Goal: Task Accomplishment & Management: Complete application form

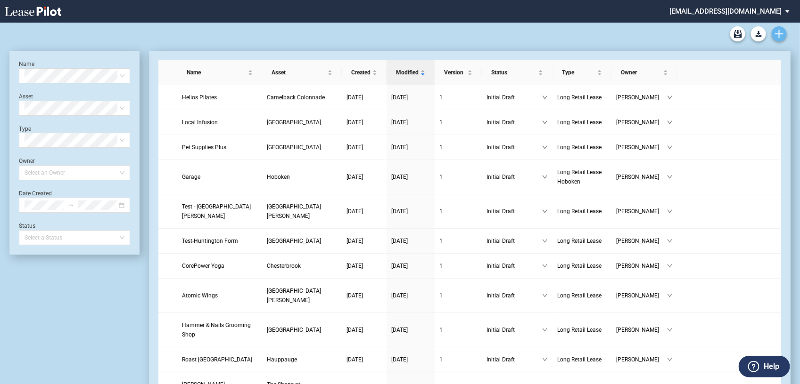
click at [778, 32] on icon "Create new document" at bounding box center [779, 34] width 8 height 8
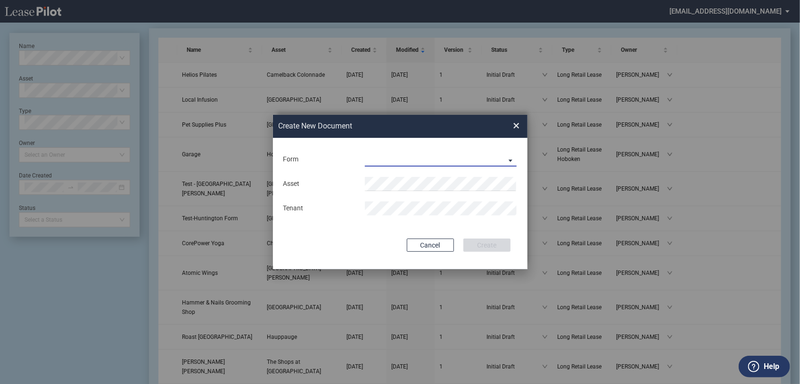
click at [513, 156] on md-select "Long Retail Lease Long Retail Lease Santana Row Long Retail Lease Hoboken Long …" at bounding box center [441, 160] width 152 height 14
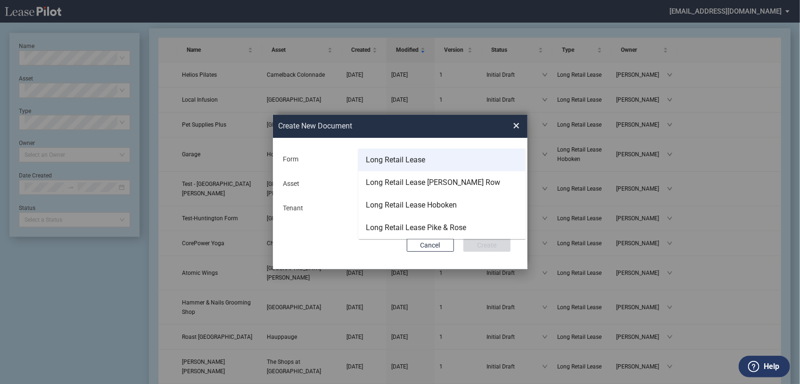
click at [413, 157] on div "Long Retail Lease" at bounding box center [395, 160] width 59 height 10
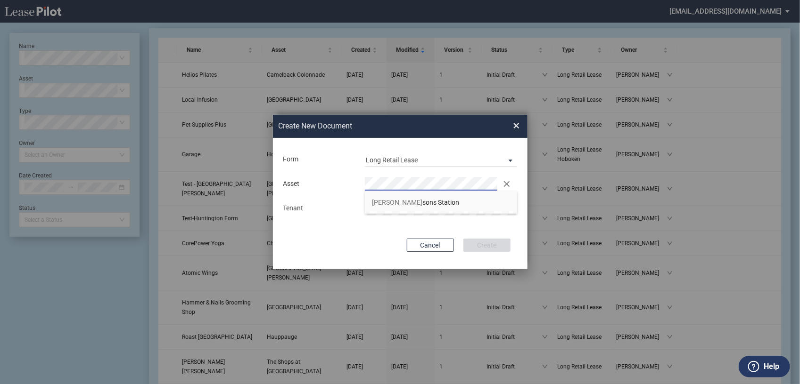
click at [404, 199] on span "Ty sons Station" at bounding box center [415, 203] width 87 height 8
click at [487, 244] on button "Create" at bounding box center [486, 245] width 47 height 13
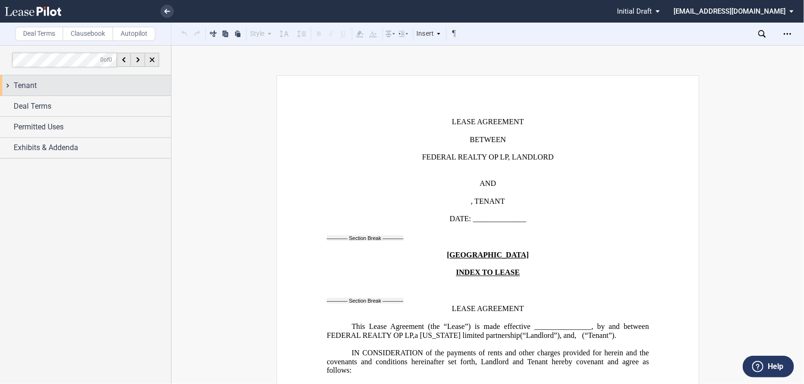
click at [6, 81] on div "Tenant" at bounding box center [85, 85] width 171 height 20
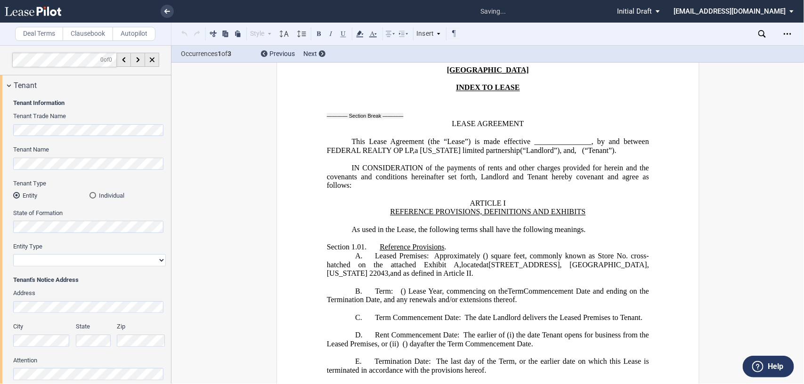
scroll to position [834, 0]
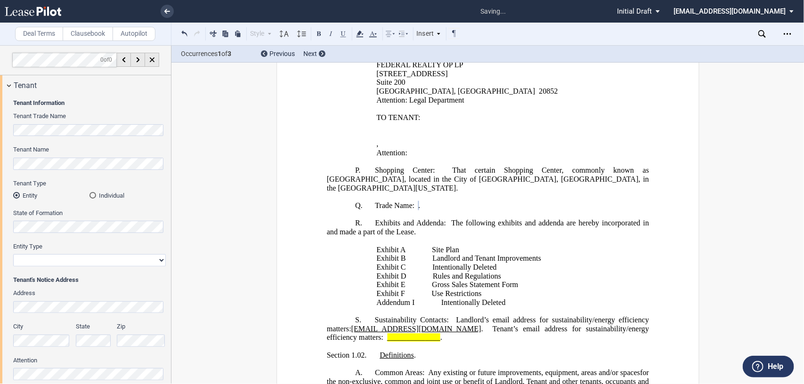
click at [158, 262] on select "Corporation Limited Liability Company General Partnership Limited Partnership O…" at bounding box center [89, 260] width 153 height 12
click at [159, 259] on select "Corporation Limited Liability Company General Partnership Limited Partnership O…" at bounding box center [89, 260] width 153 height 12
click at [158, 260] on select "Corporation Limited Liability Company General Partnership Limited Partnership O…" at bounding box center [89, 260] width 153 height 12
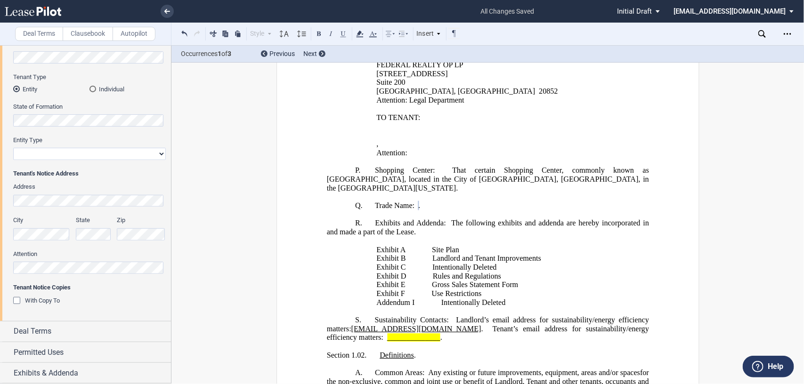
click at [158, 154] on select "Corporation Limited Liability Company General Partnership Limited Partnership O…" at bounding box center [89, 154] width 153 height 12
click at [5, 331] on div "Deal Terms" at bounding box center [85, 332] width 171 height 20
drag, startPoint x: 171, startPoint y: 138, endPoint x: 170, endPoint y: 149, distance: 10.8
click at [170, 149] on div at bounding box center [86, 214] width 172 height 339
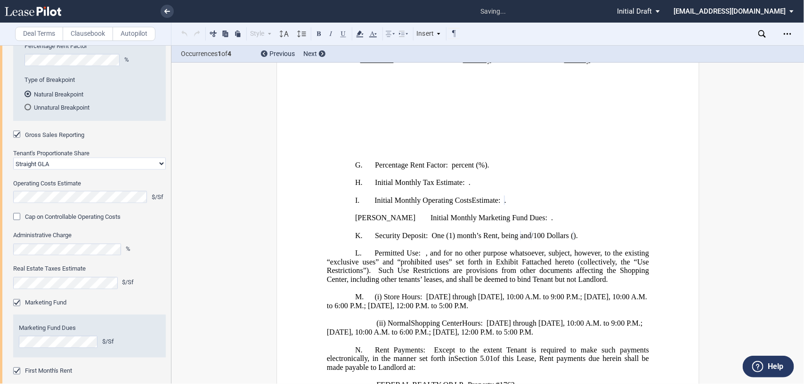
scroll to position [531, 0]
click at [15, 215] on div "Cap on Controllable Operating Costs" at bounding box center [17, 217] width 9 height 9
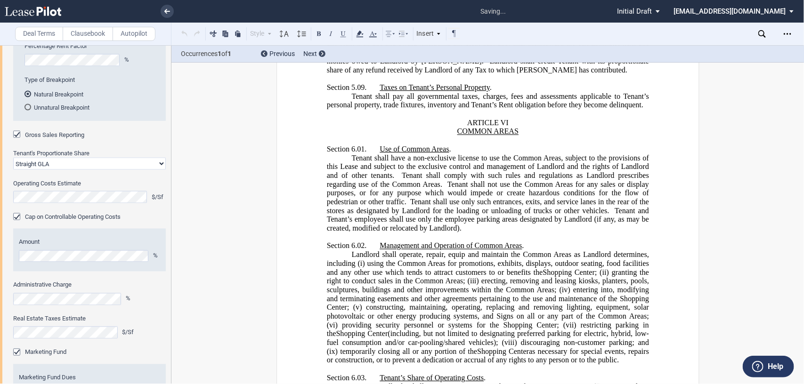
scroll to position [4424, 0]
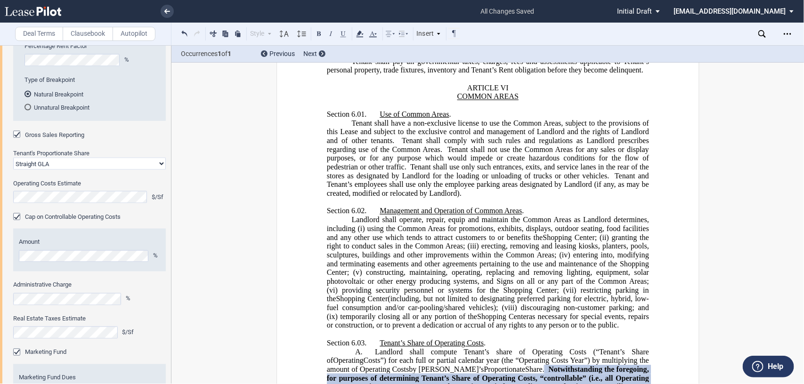
drag, startPoint x: 171, startPoint y: 271, endPoint x: 171, endPoint y: 281, distance: 9.4
click at [171, 281] on div at bounding box center [86, 214] width 172 height 339
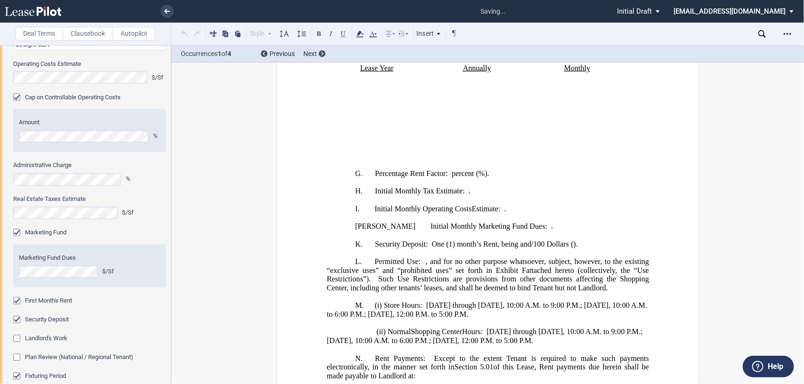
scroll to position [515, 0]
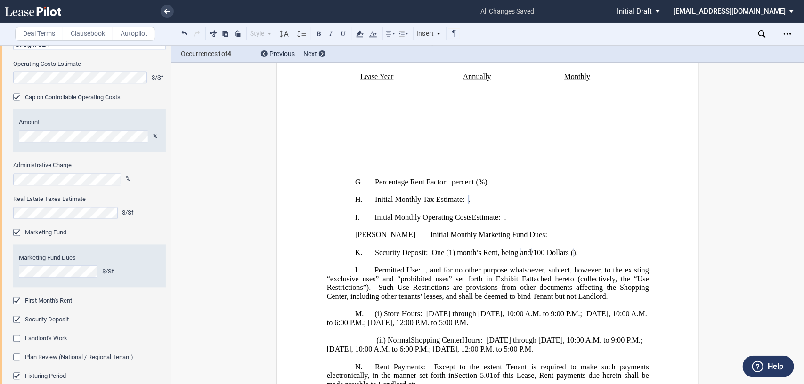
click at [16, 235] on div "Marketing Fund" at bounding box center [17, 233] width 9 height 9
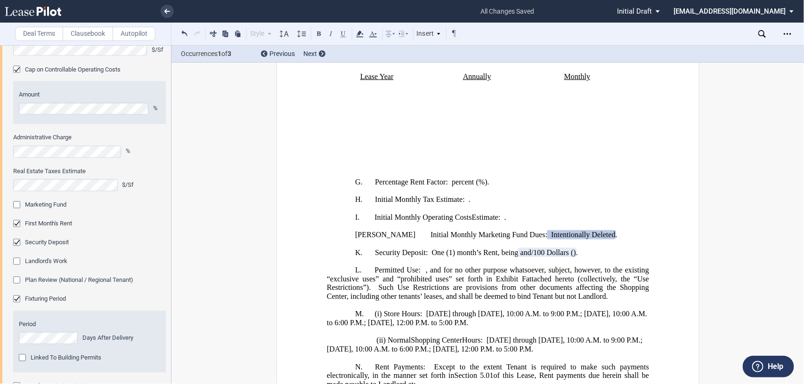
scroll to position [799, 0]
click at [17, 282] on div "Plan Review (National / Regional Tenant)" at bounding box center [17, 279] width 9 height 9
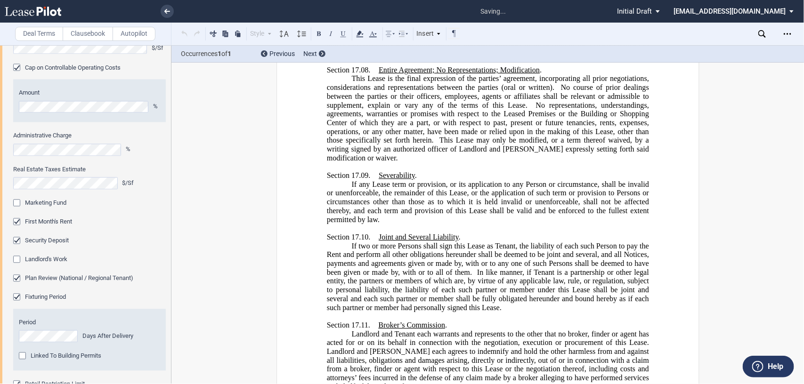
scroll to position [13432, 0]
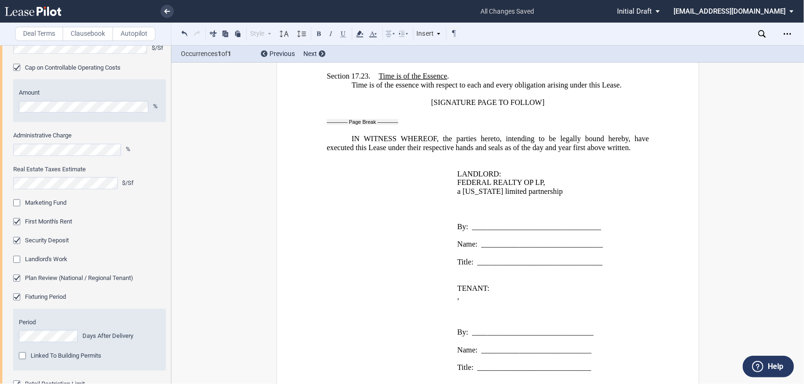
click at [17, 281] on div "Plan Review (National / Regional Tenant)" at bounding box center [17, 279] width 9 height 9
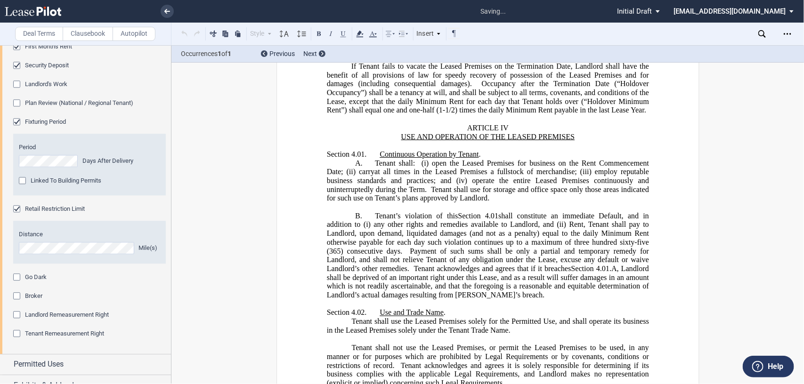
scroll to position [2805, 0]
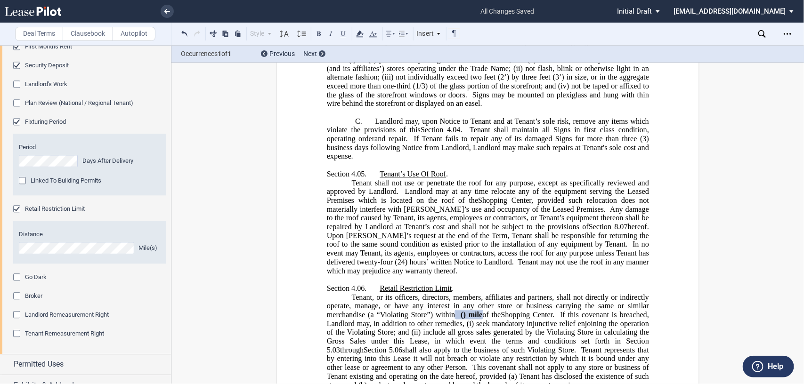
click at [17, 297] on div "Broker" at bounding box center [17, 297] width 9 height 9
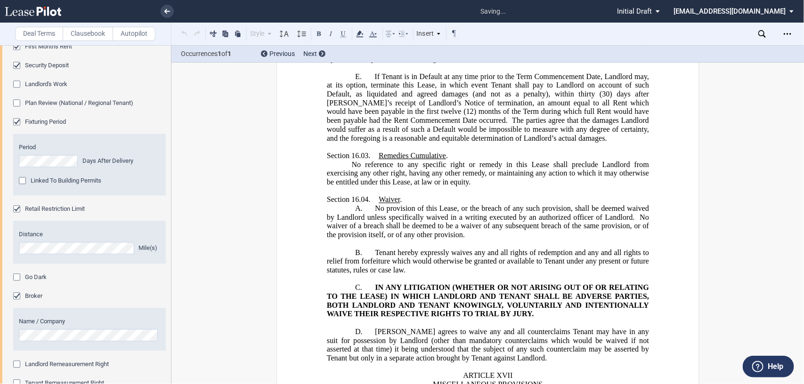
scroll to position [11813, 0]
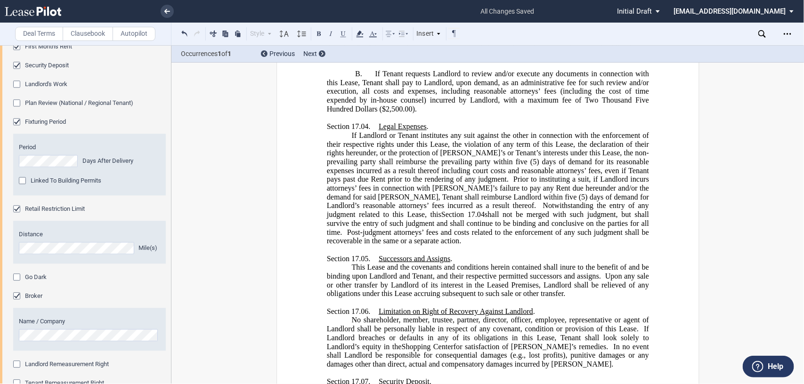
click at [24, 183] on div "Linked To Building Permits" at bounding box center [23, 181] width 9 height 9
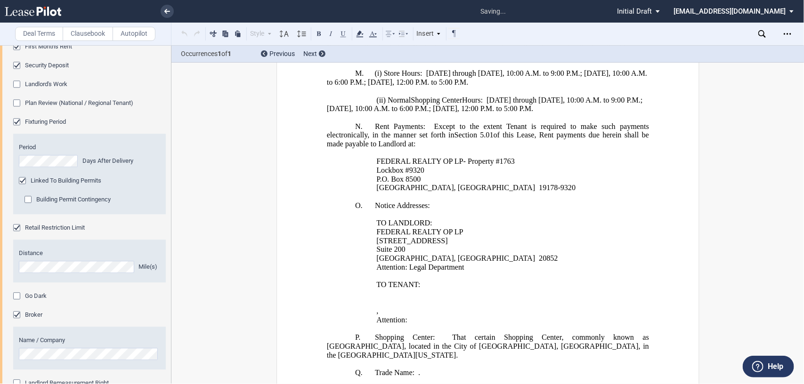
scroll to position [433, 0]
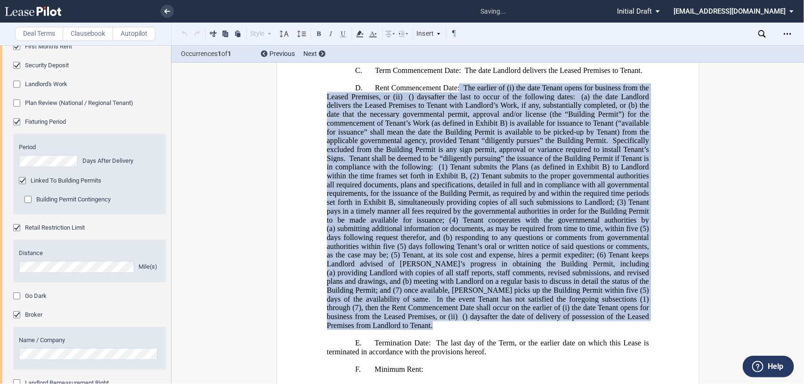
click at [27, 201] on div "Building Permit Contingency" at bounding box center [29, 200] width 9 height 9
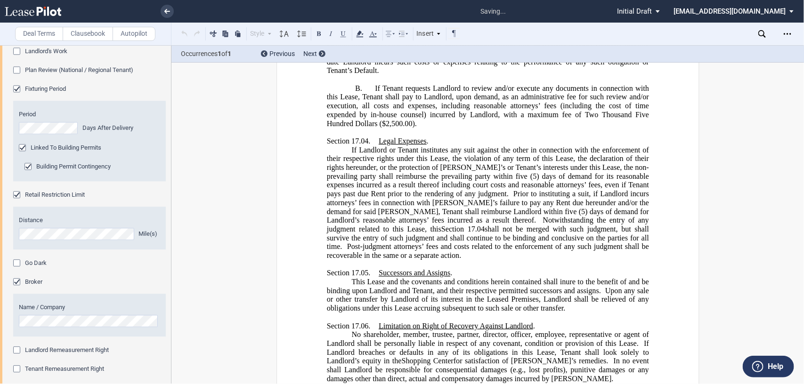
scroll to position [1056, 0]
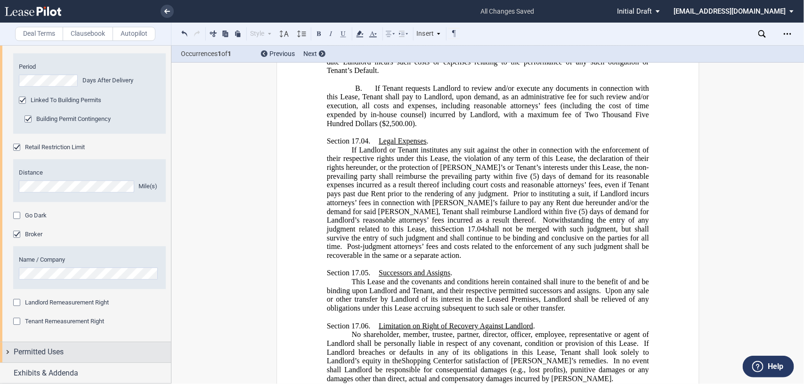
click at [7, 350] on div "Permitted Uses" at bounding box center [85, 353] width 171 height 20
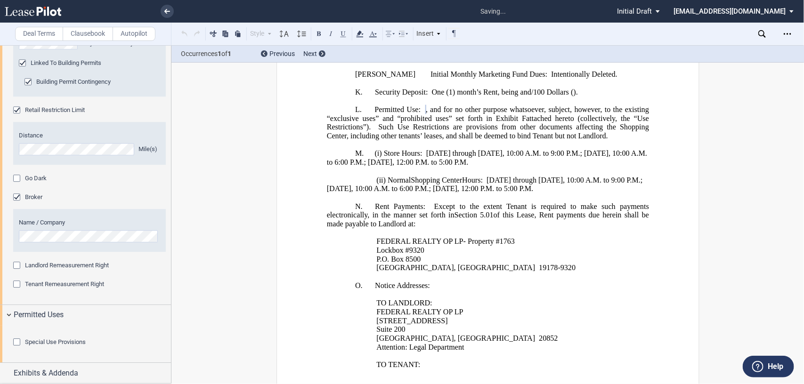
scroll to position [904, 0]
click at [142, 384] on html ".bocls-1{fill:#26354a;fill-rule:evenodd} Loading... × all changes saved Pending…" at bounding box center [402, 192] width 804 height 384
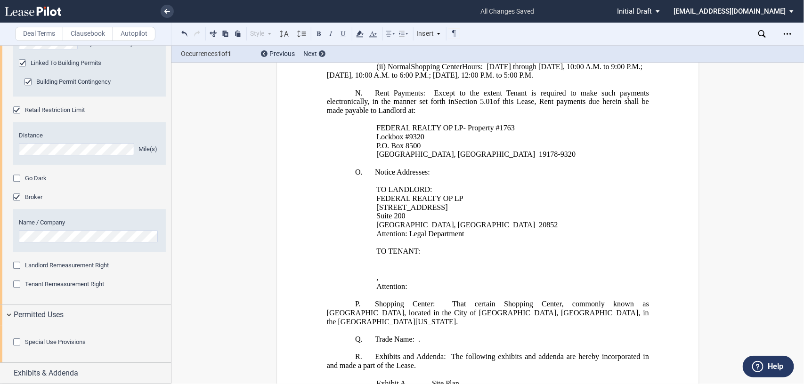
scroll to position [1250, 0]
click at [15, 339] on div "Special Use Provisions" at bounding box center [17, 343] width 9 height 9
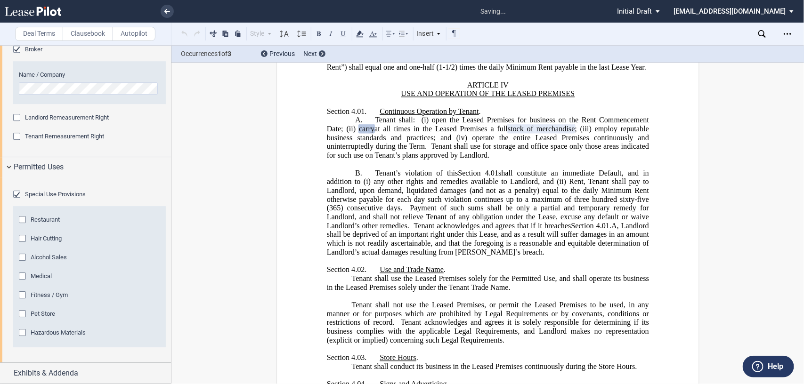
scroll to position [1367, 0]
click at [25, 226] on div "Restaurant" at bounding box center [23, 220] width 9 height 9
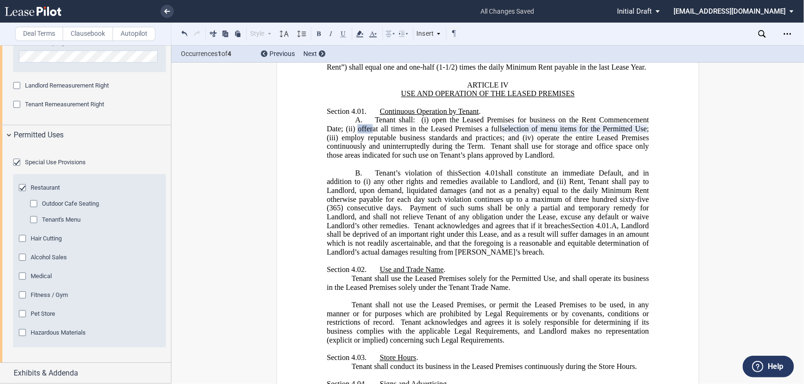
drag, startPoint x: 32, startPoint y: 264, endPoint x: 166, endPoint y: 190, distance: 153.5
click at [32, 210] on div "Outdoor Cafe Seating" at bounding box center [34, 204] width 9 height 9
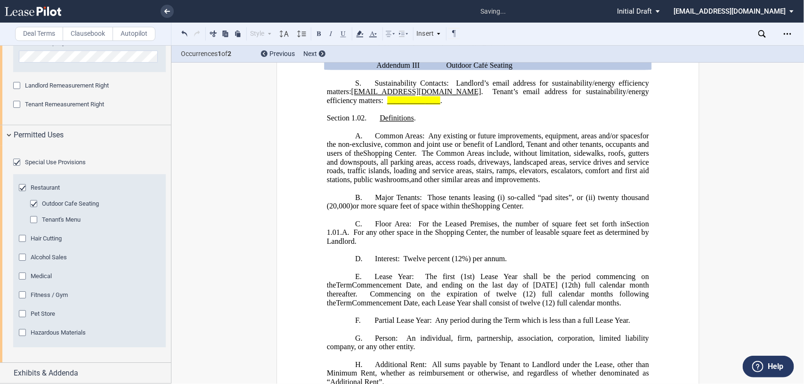
scroll to position [1430, 0]
click at [4, 369] on div "Exhibits & Addenda" at bounding box center [85, 373] width 171 height 20
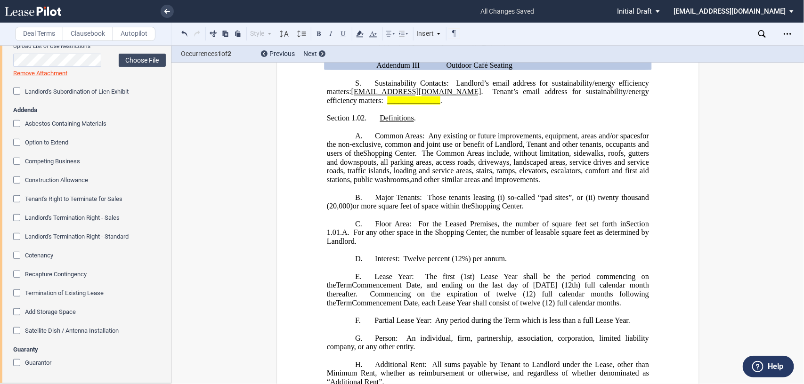
scroll to position [1901, 0]
click at [15, 129] on div "Asbestos Containing Materials" at bounding box center [17, 124] width 9 height 9
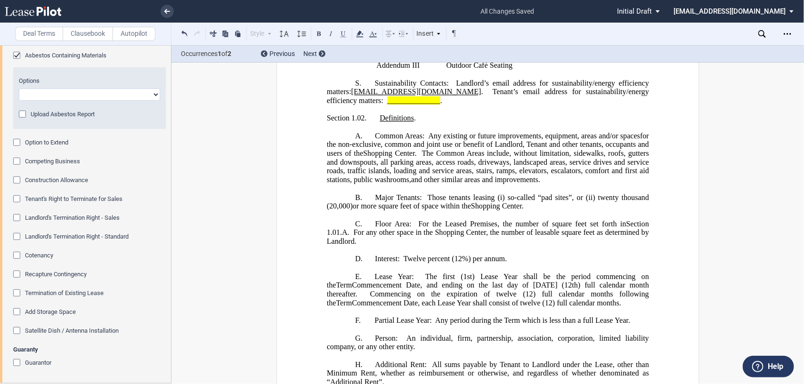
click at [151, 101] on select "Abatement Completed Landlord Will Perform Survey No Survey Required Asbestos Pr…" at bounding box center [89, 95] width 141 height 12
select select "completed"
click at [19, 101] on select "Abatement Completed Landlord Will Perform Survey No Survey Required Asbestos Pr…" at bounding box center [89, 95] width 141 height 12
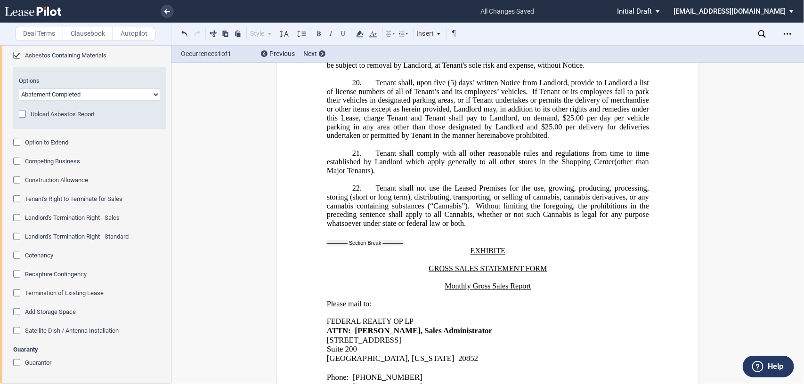
click at [17, 148] on div "Option to Extend" at bounding box center [17, 143] width 9 height 9
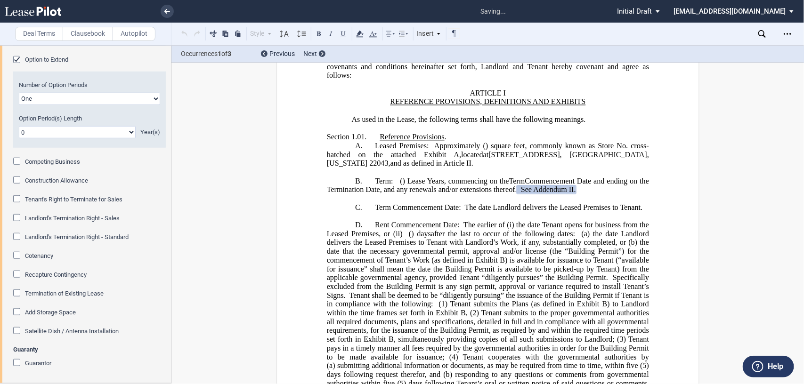
scroll to position [295, 0]
click at [129, 139] on select "0 1 2 3 4 5 6 7 8 9 10 11 12 13 14 15 16 17 18 19 20" at bounding box center [77, 132] width 117 height 12
select select "number:5"
click at [19, 139] on select "0 1 2 3 4 5 6 7 8 9 10 11 12 13 14 15 16 17 18 19 20" at bounding box center [77, 132] width 117 height 12
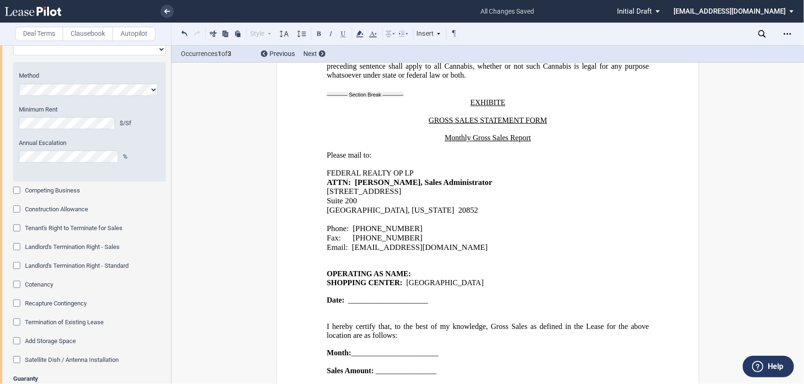
scroll to position [2044, 0]
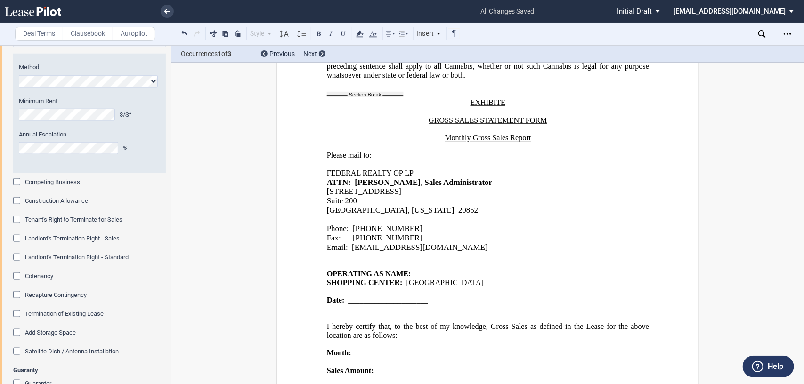
click at [156, 47] on select "Rent Set at Fair Rental Value - Standard Three Broker Method Baseball Arbitrati…" at bounding box center [89, 41] width 153 height 12
click at [13, 47] on select "Rent Set at Fair Rental Value - Standard Three Broker Method Baseball Arbitrati…" at bounding box center [89, 41] width 153 height 12
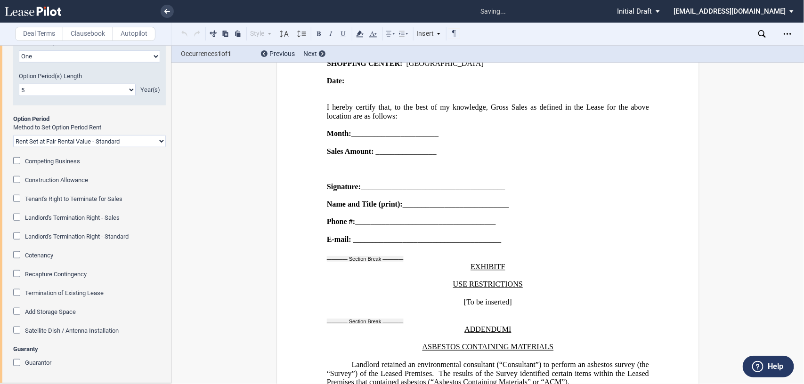
scroll to position [16644, 0]
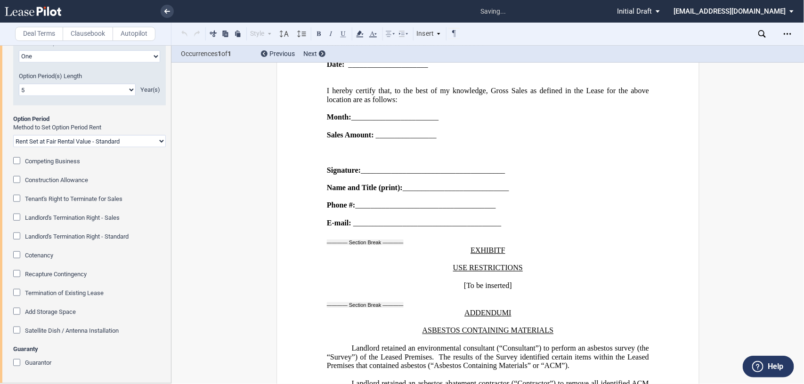
click at [158, 147] on select "Rent Set at Fair Rental Value - Standard Three Broker Method Baseball Arbitrati…" at bounding box center [89, 141] width 153 height 12
select select "fixed"
click at [13, 147] on select "Rent Set at Fair Rental Value - Standard Three Broker Method Baseball Arbitrati…" at bounding box center [89, 141] width 153 height 12
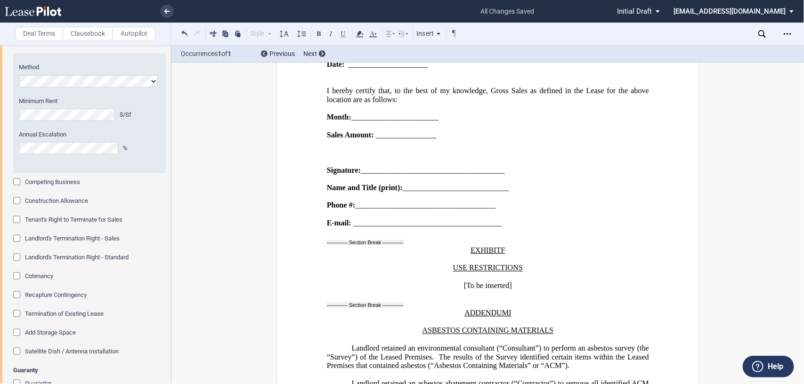
scroll to position [2241, 0]
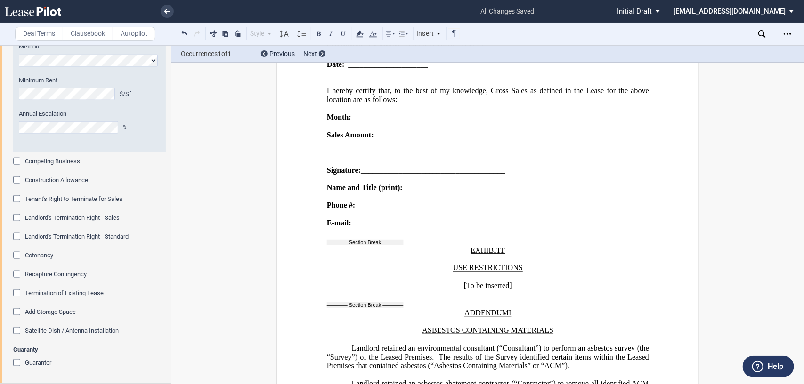
click at [16, 161] on div "Competing Business" at bounding box center [17, 162] width 9 height 9
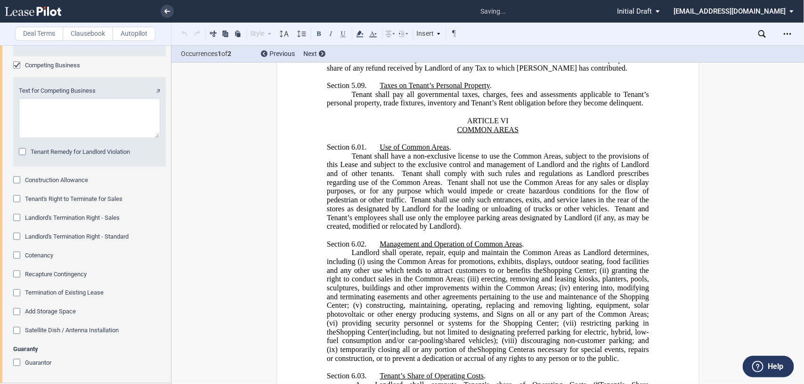
scroll to position [1407, 0]
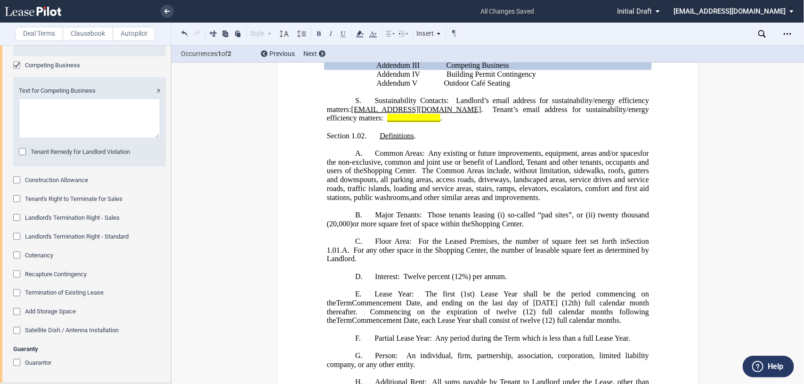
click at [100, 139] on textarea "Text for Competing Business" at bounding box center [89, 118] width 141 height 40
click at [42, 139] on textarea "Text for Competing Business" at bounding box center [89, 118] width 141 height 40
paste textarea "ice cream store and pretzel store."
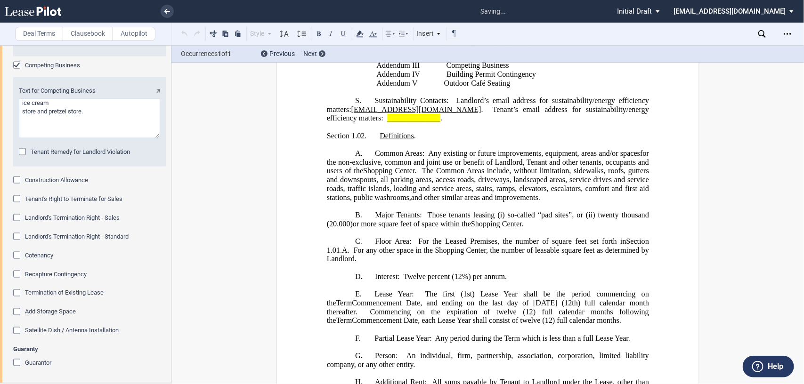
scroll to position [16930, 0]
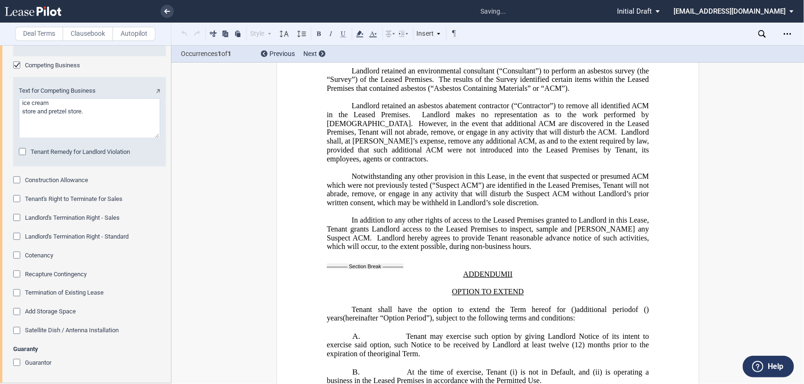
click at [23, 139] on textarea "Text for Competing Business" at bounding box center [89, 118] width 141 height 40
type textarea "ice cream store and pretzel store."
click at [18, 186] on div "Construction Allowance" at bounding box center [17, 181] width 9 height 9
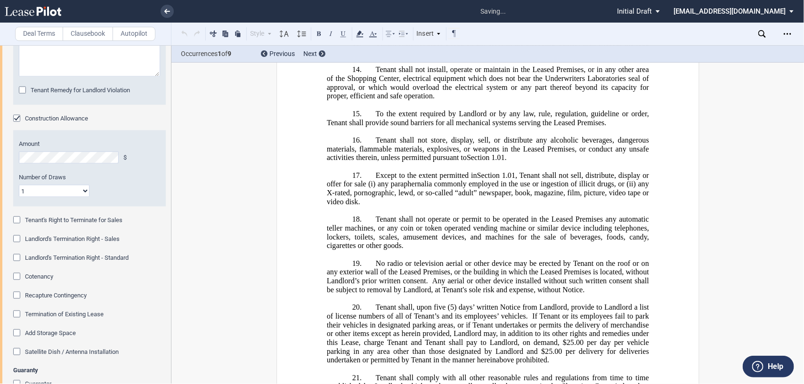
scroll to position [17181, 0]
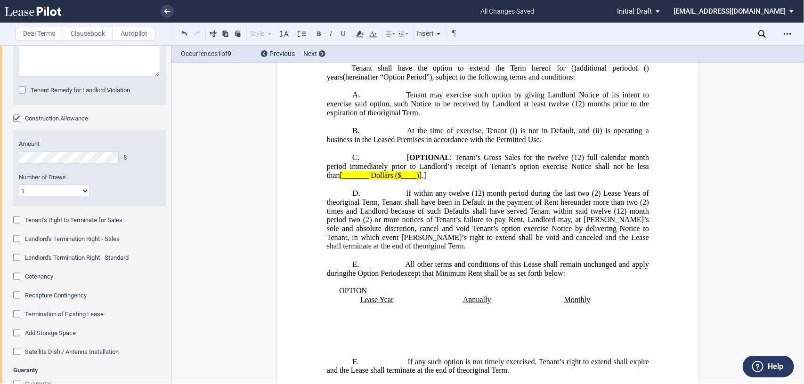
drag, startPoint x: 171, startPoint y: 335, endPoint x: 170, endPoint y: 366, distance: 31.1
click at [170, 366] on div at bounding box center [86, 214] width 172 height 339
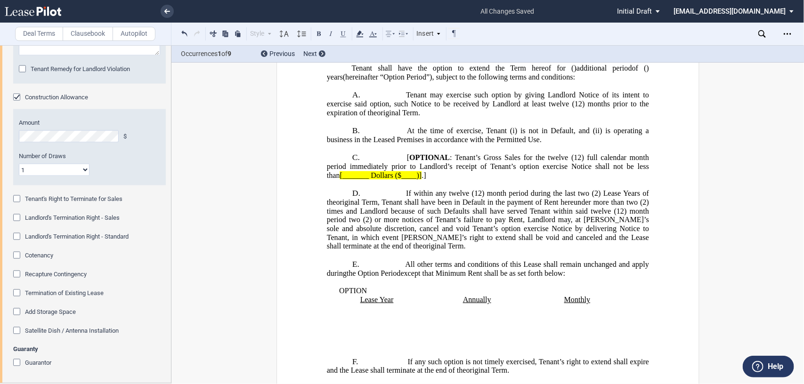
scroll to position [2421, 0]
click at [15, 360] on div "Guarantor" at bounding box center [17, 364] width 9 height 9
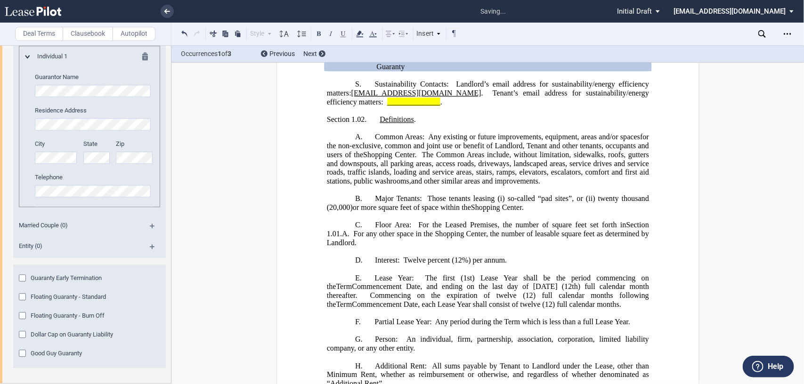
scroll to position [2773, 0]
click at [148, 237] on div "Married Couple (0)" at bounding box center [89, 227] width 153 height 21
click at [150, 235] on md-icon at bounding box center [156, 229] width 13 height 11
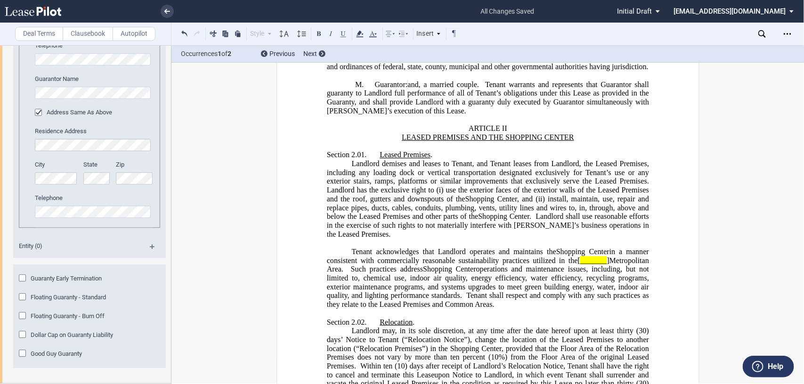
scroll to position [2947, 0]
drag, startPoint x: 171, startPoint y: 359, endPoint x: 171, endPoint y: 352, distance: 6.6
click at [171, 352] on div at bounding box center [86, 214] width 172 height 339
click at [22, 314] on div "Floating Guaranty - Burn Off" at bounding box center [23, 316] width 9 height 9
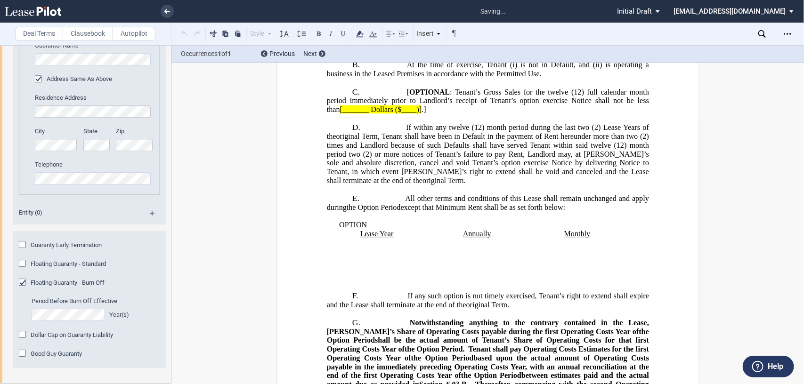
scroll to position [21694, 0]
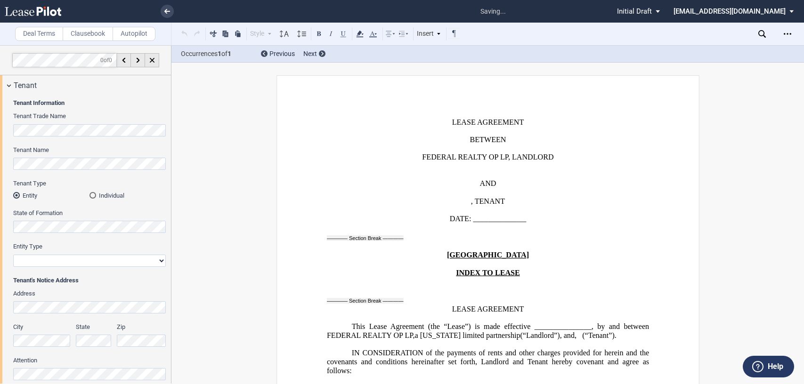
select select "number:5"
select select "fixed"
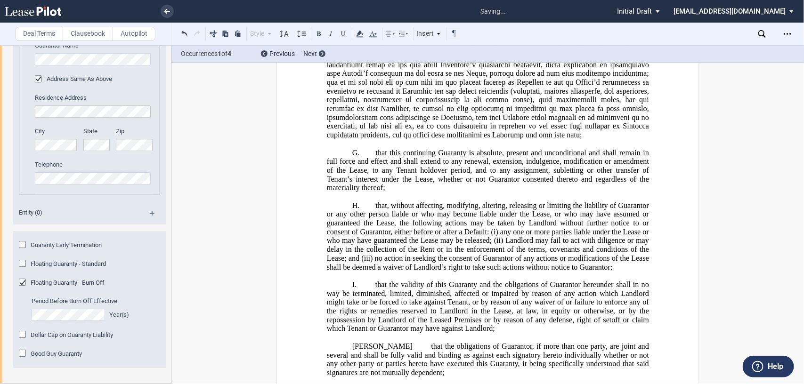
click at [24, 270] on div "Floating Guaranty - Standard" at bounding box center [23, 264] width 9 height 9
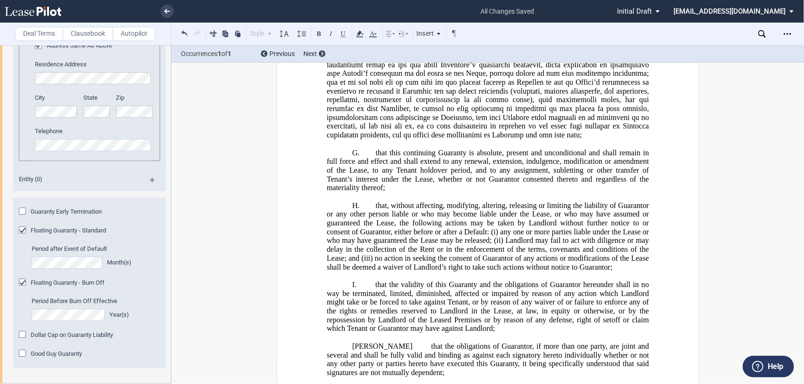
scroll to position [3014, 0]
drag, startPoint x: 171, startPoint y: 366, endPoint x: 173, endPoint y: 348, distance: 18.5
click at [173, 348] on div "Deal Terms Clausebook Autopilot Style Normal 8pt 9pt 10pt 10.5pt 11pt 12pt 14pt…" at bounding box center [402, 214] width 804 height 339
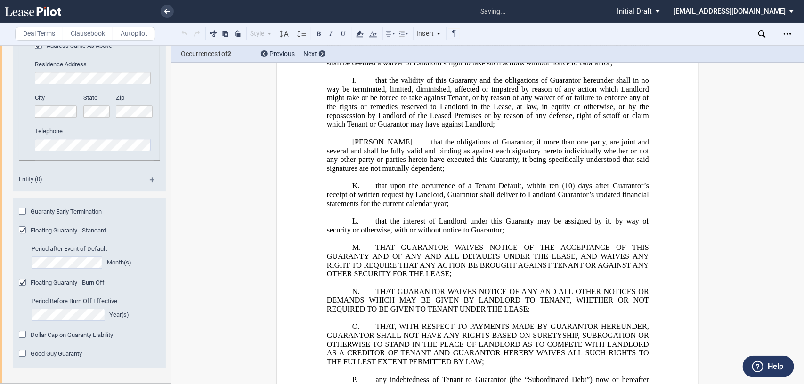
scroll to position [2921, 0]
click at [38, 51] on div "Address Same As Above" at bounding box center [39, 46] width 9 height 9
drag, startPoint x: 171, startPoint y: 351, endPoint x: 170, endPoint y: 338, distance: 12.7
click at [170, 338] on div at bounding box center [86, 214] width 172 height 339
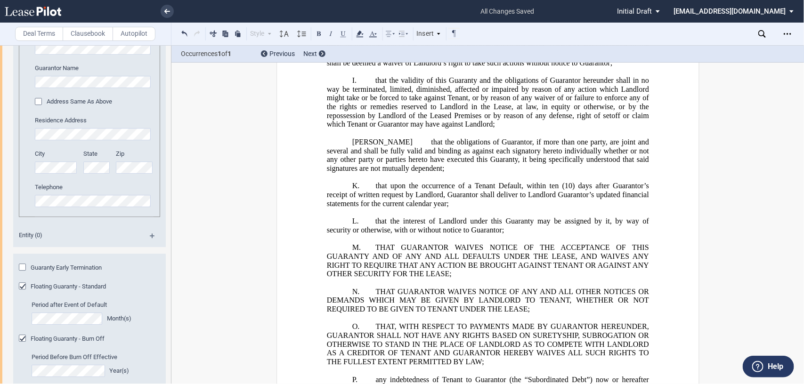
scroll to position [2805, 0]
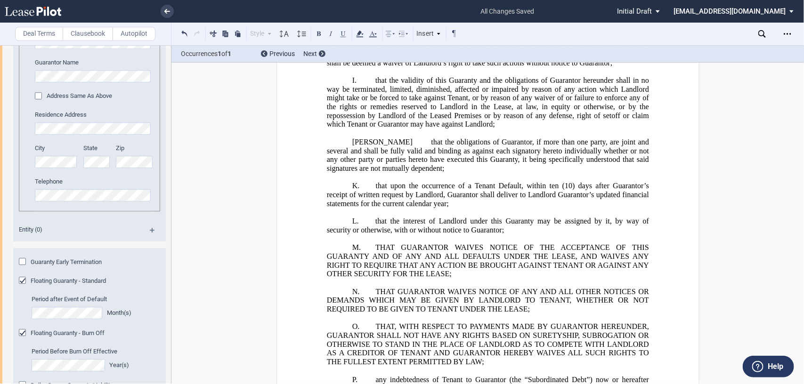
drag, startPoint x: 168, startPoint y: 340, endPoint x: 170, endPoint y: 373, distance: 33.0
click at [170, 373] on div at bounding box center [86, 214] width 172 height 339
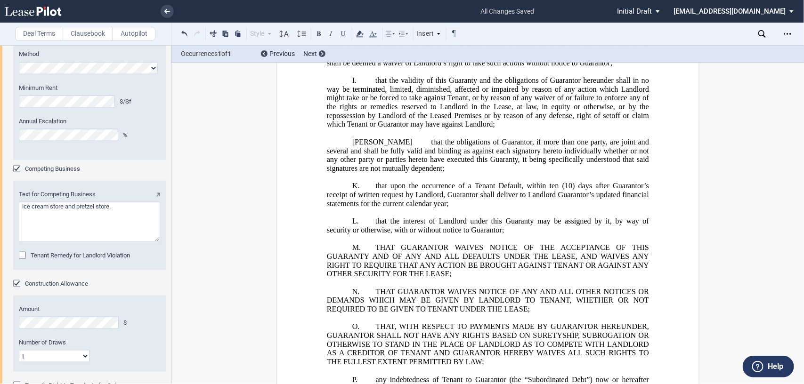
scroll to position [2070, 0]
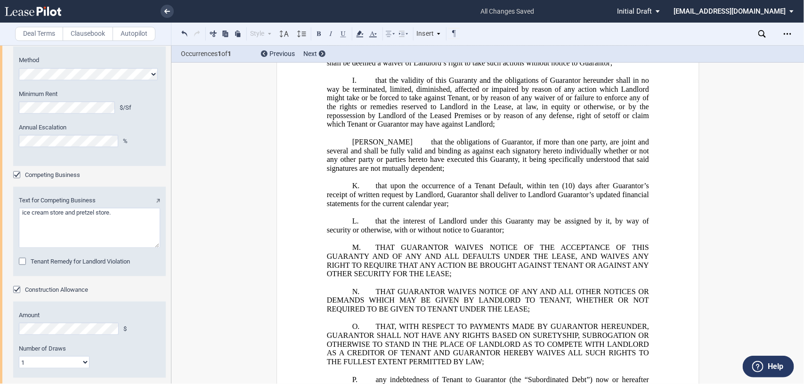
drag, startPoint x: 171, startPoint y: 279, endPoint x: 170, endPoint y: 267, distance: 11.8
click at [170, 267] on div at bounding box center [86, 214] width 172 height 339
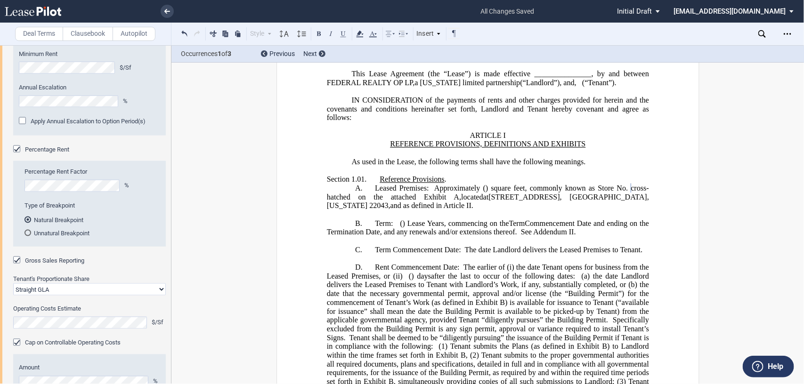
scroll to position [665, 0]
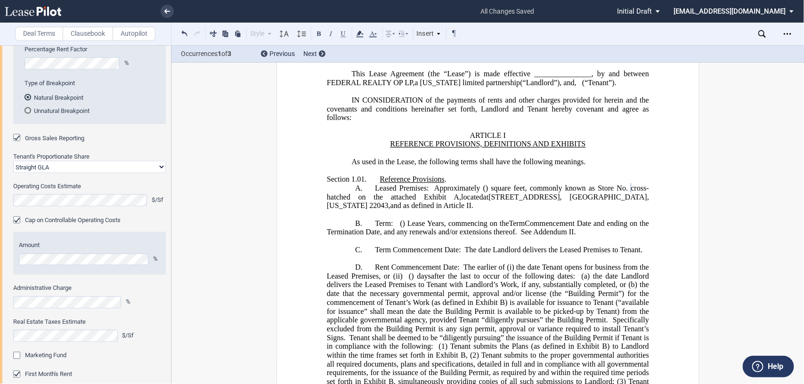
click at [788, 32] on icon "Open Lease options menu" at bounding box center [788, 34] width 8 height 8
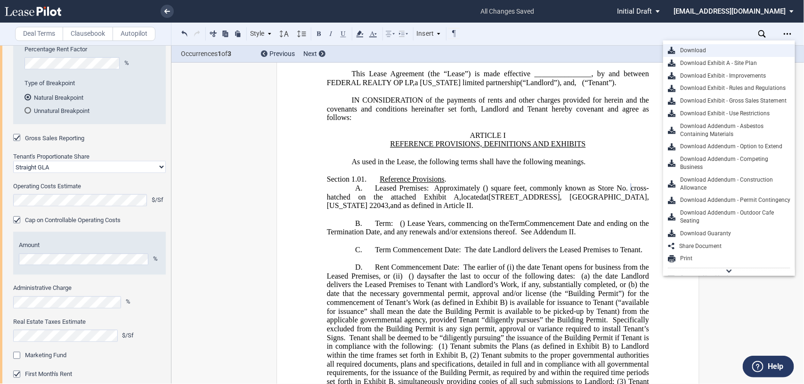
click at [700, 53] on div "Download" at bounding box center [733, 51] width 115 height 8
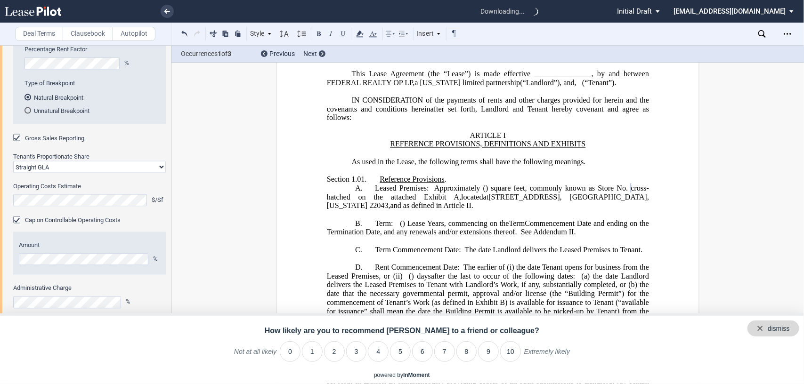
click at [792, 328] on div "dismiss" at bounding box center [774, 329] width 52 height 16
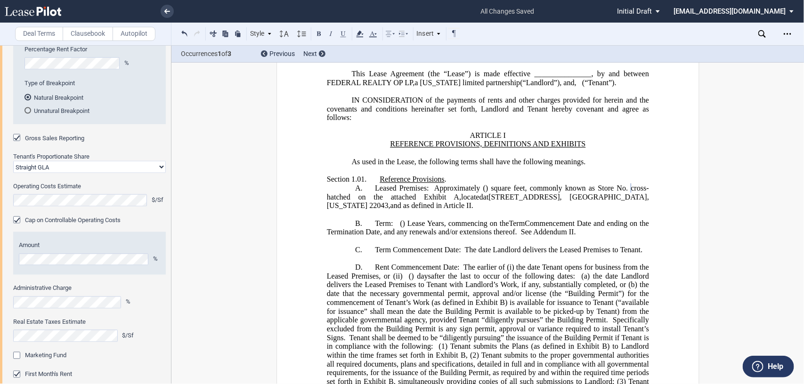
drag, startPoint x: 735, startPoint y: 284, endPoint x: 547, endPoint y: 143, distance: 235.3
